Goal: Information Seeking & Learning: Stay updated

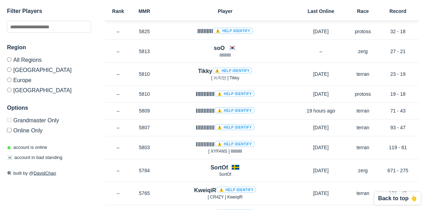
scroll to position [1469, 0]
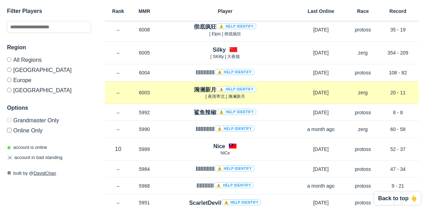
scroll to position [1154, 0]
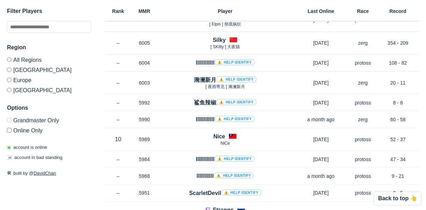
click at [20, 79] on label "Europe" at bounding box center [49, 80] width 84 height 10
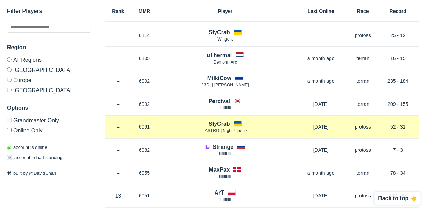
scroll to position [1154, 0]
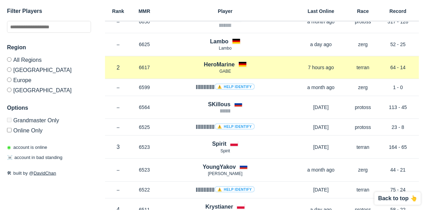
scroll to position [315, 0]
